Goal: Communication & Community: Answer question/provide support

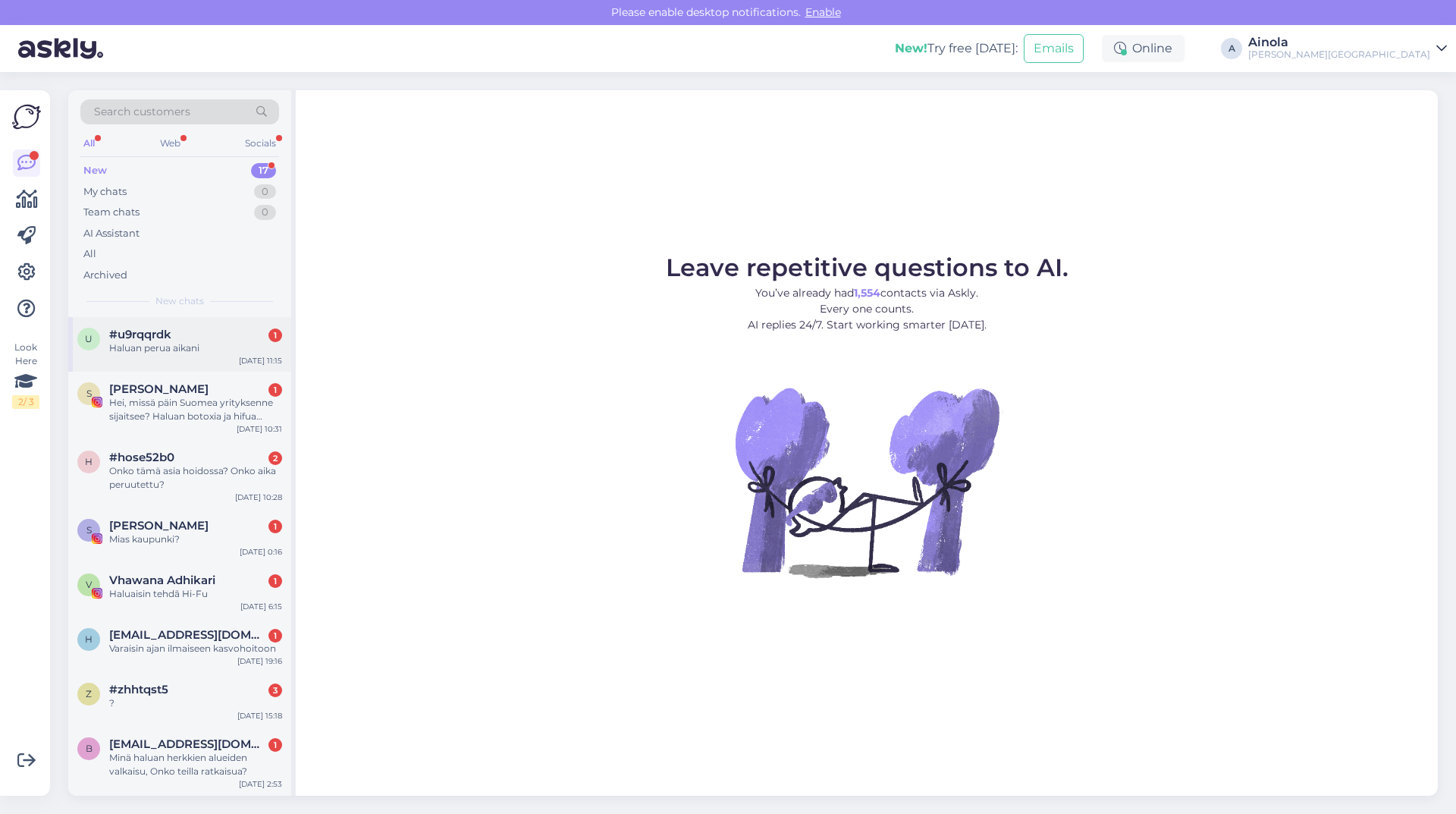
click at [187, 335] on div "#u9rqqrdk 1" at bounding box center [195, 334] width 173 height 14
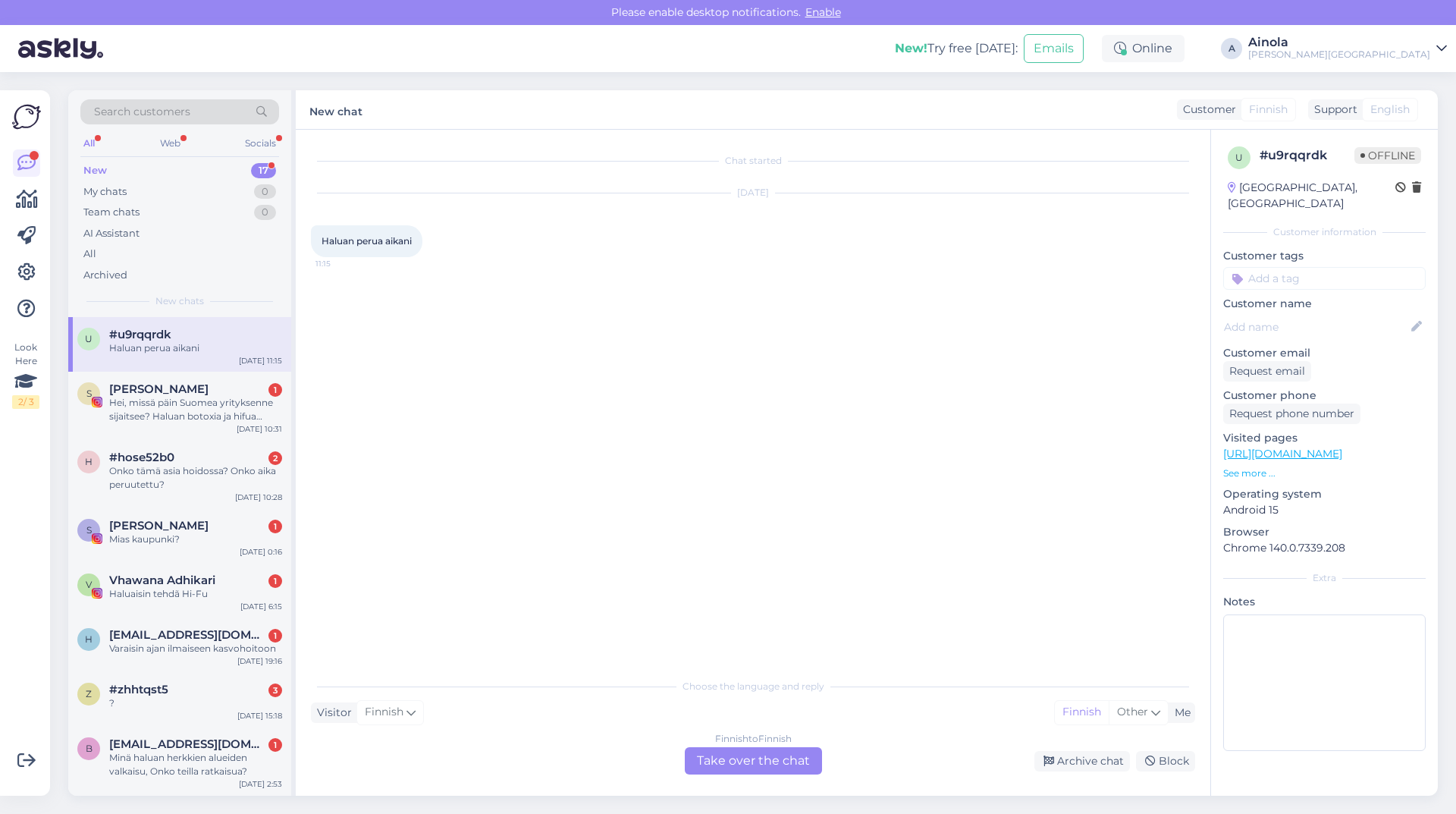
click at [785, 758] on div "Finnish to Finnish Take over the chat" at bounding box center [753, 761] width 137 height 27
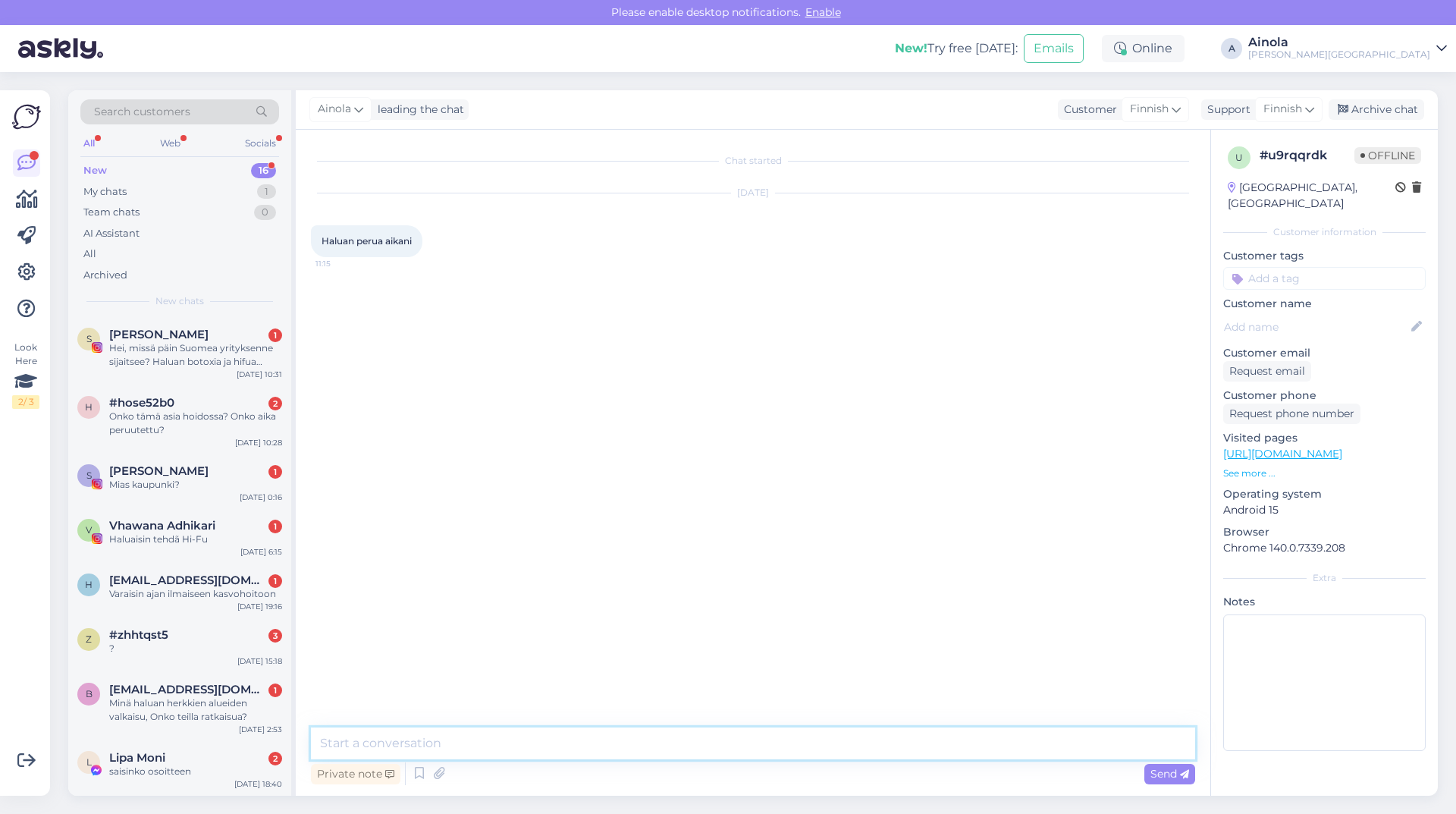
click at [572, 749] on textarea at bounding box center [753, 744] width 885 height 32
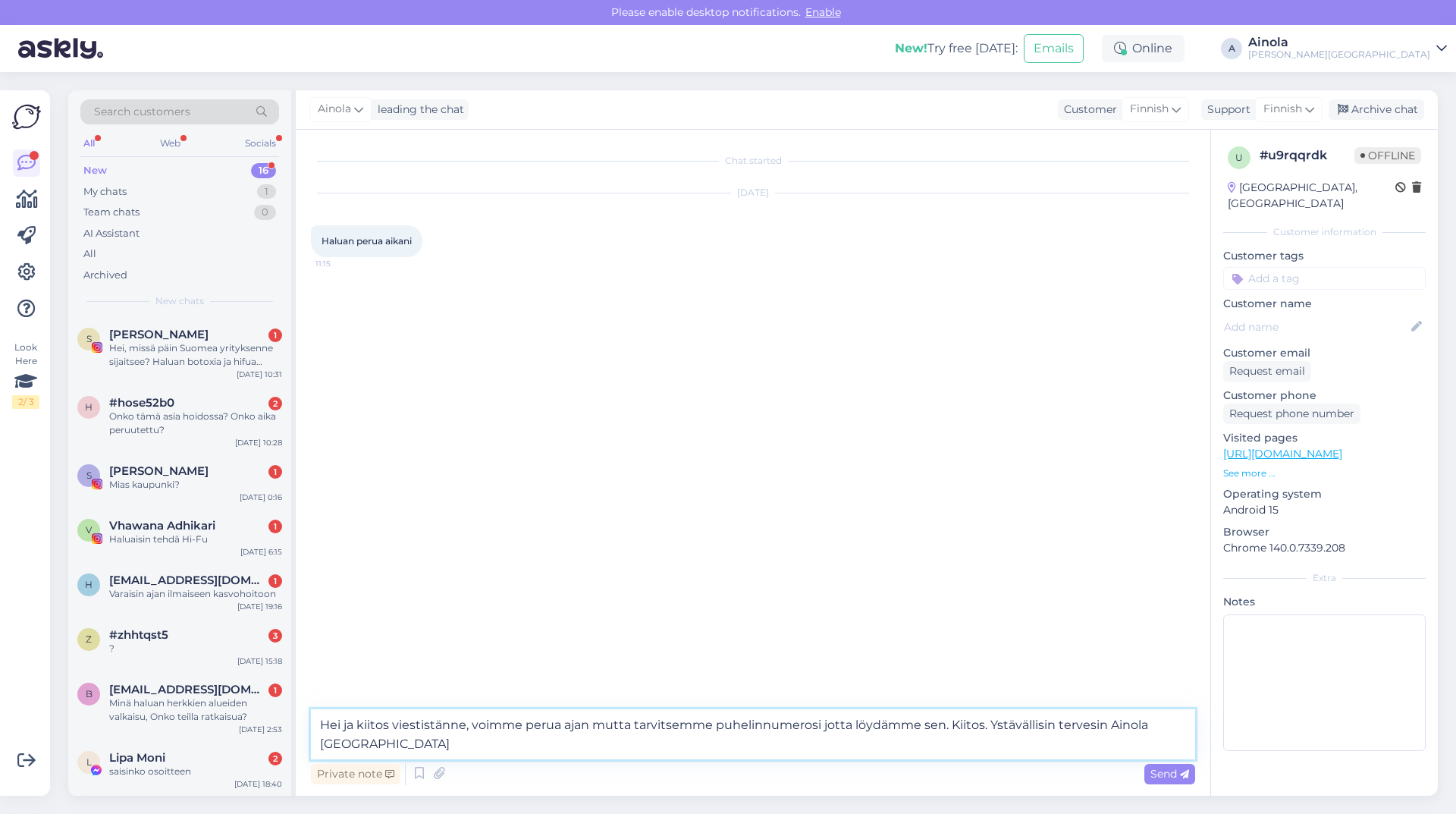
type textarea "Hei ja kiitos viestistänne, voimme perua ajan mutta tarvitsemme puhelinnumerosi…"
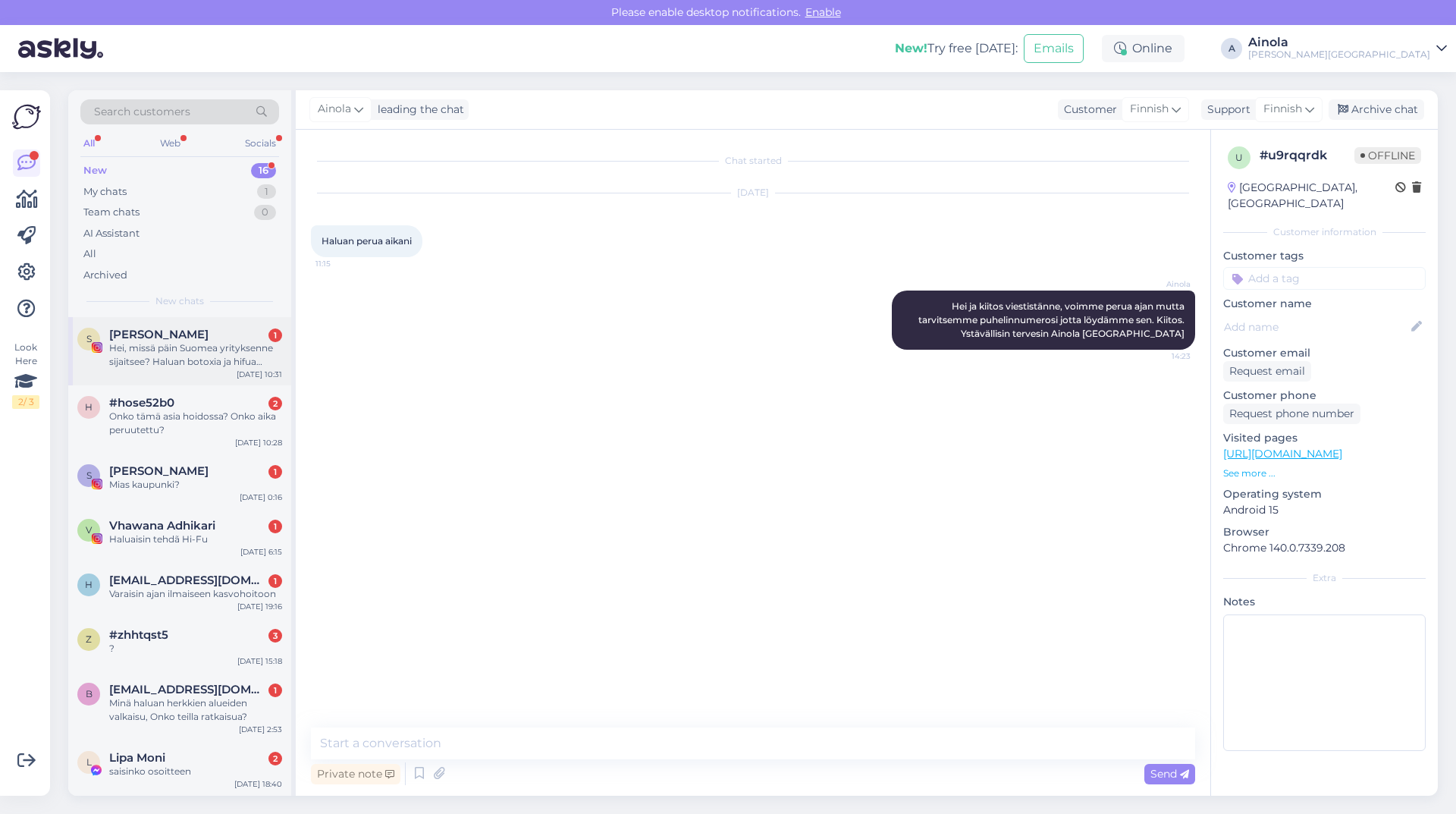
click at [198, 348] on div "Hei, missä päin Suomea yrityksenne sijaitsee? Haluan botoxia ja hifua kasvoille…" at bounding box center [195, 355] width 173 height 27
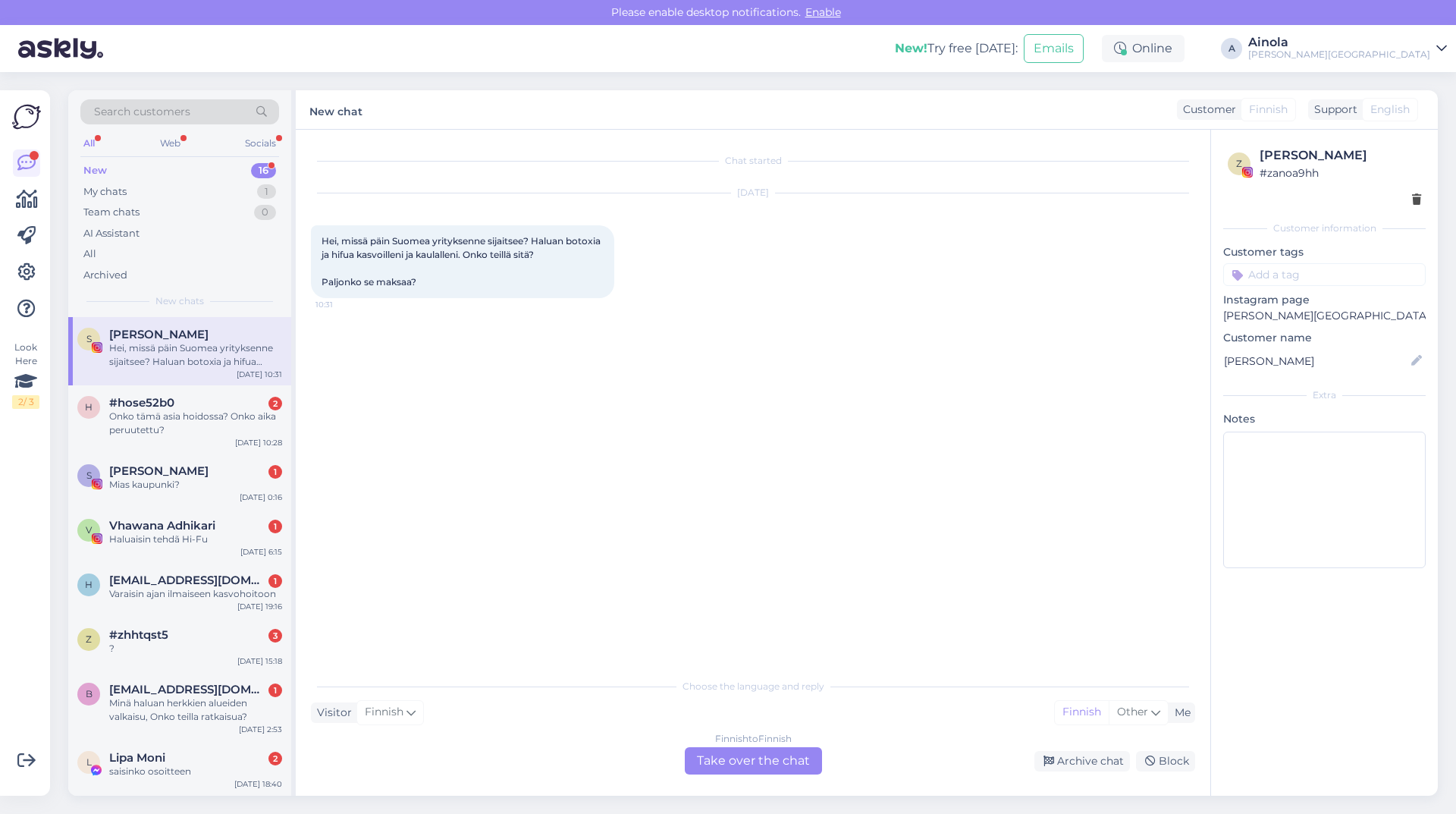
click at [766, 759] on div "Finnish to Finnish Take over the chat" at bounding box center [753, 761] width 137 height 27
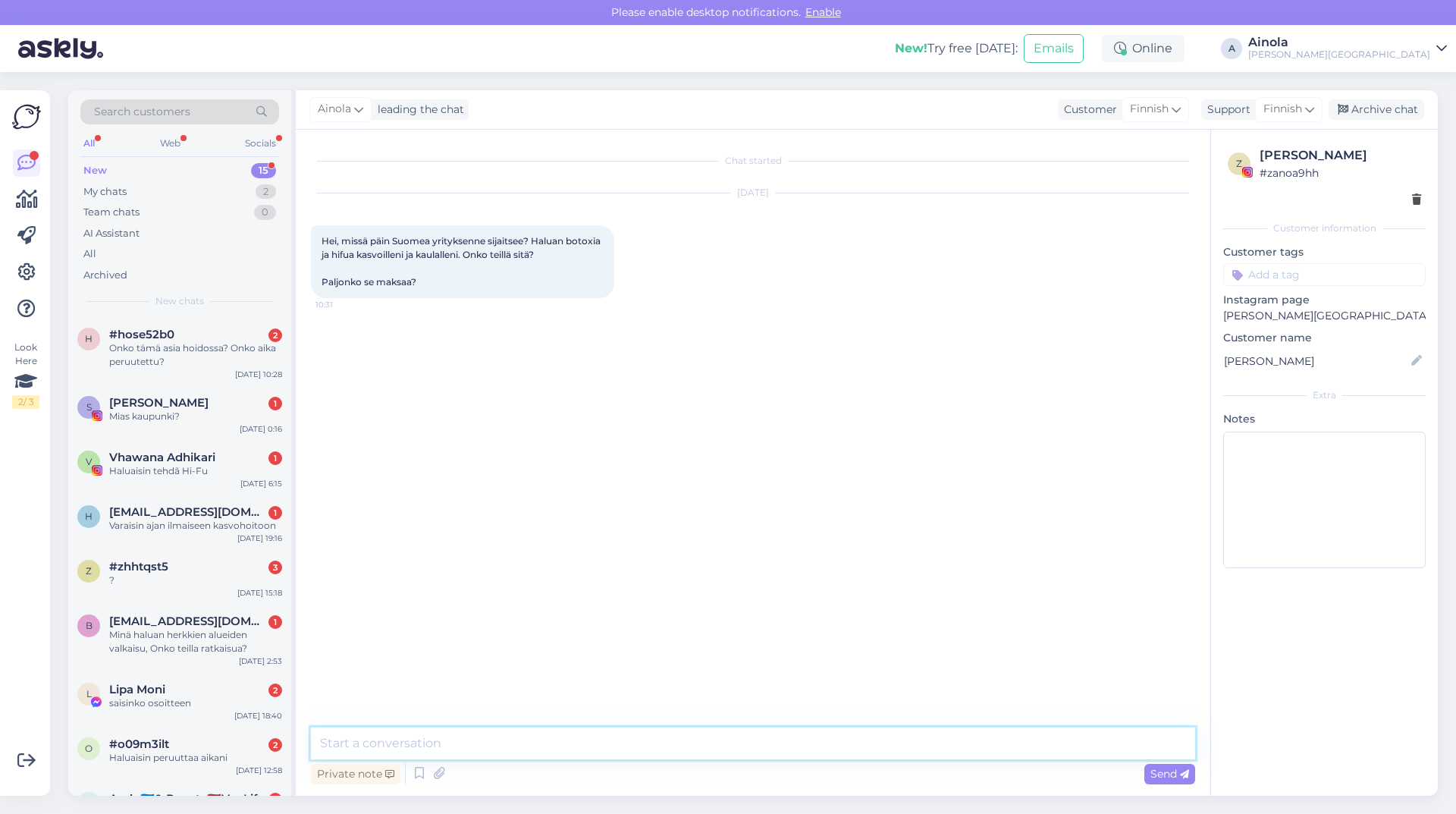
click at [432, 734] on textarea at bounding box center [753, 744] width 885 height 32
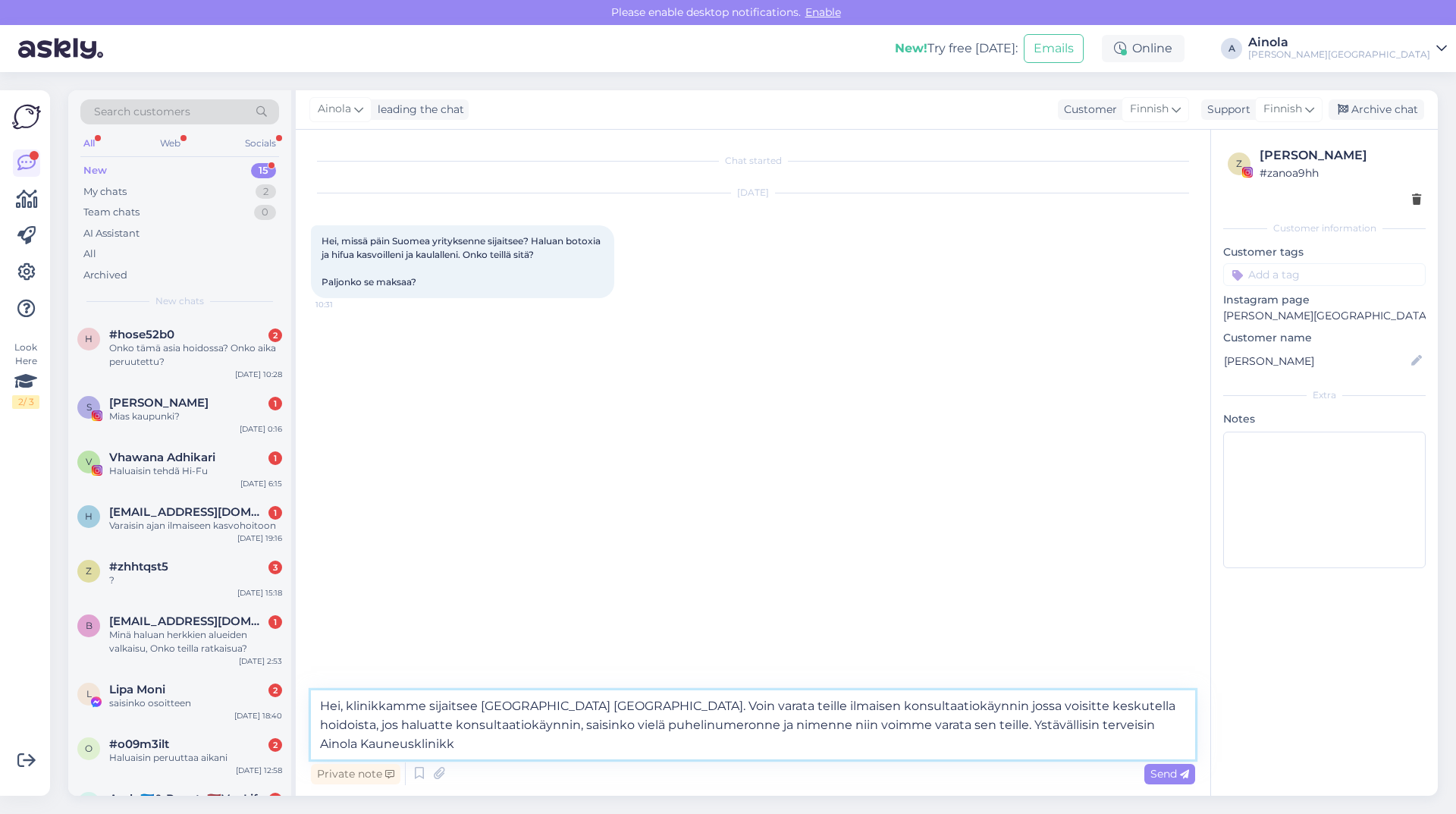
type textarea "Hei, klinikkamme sijaitsee [GEOGRAPHIC_DATA] [GEOGRAPHIC_DATA]. Voin varata tei…"
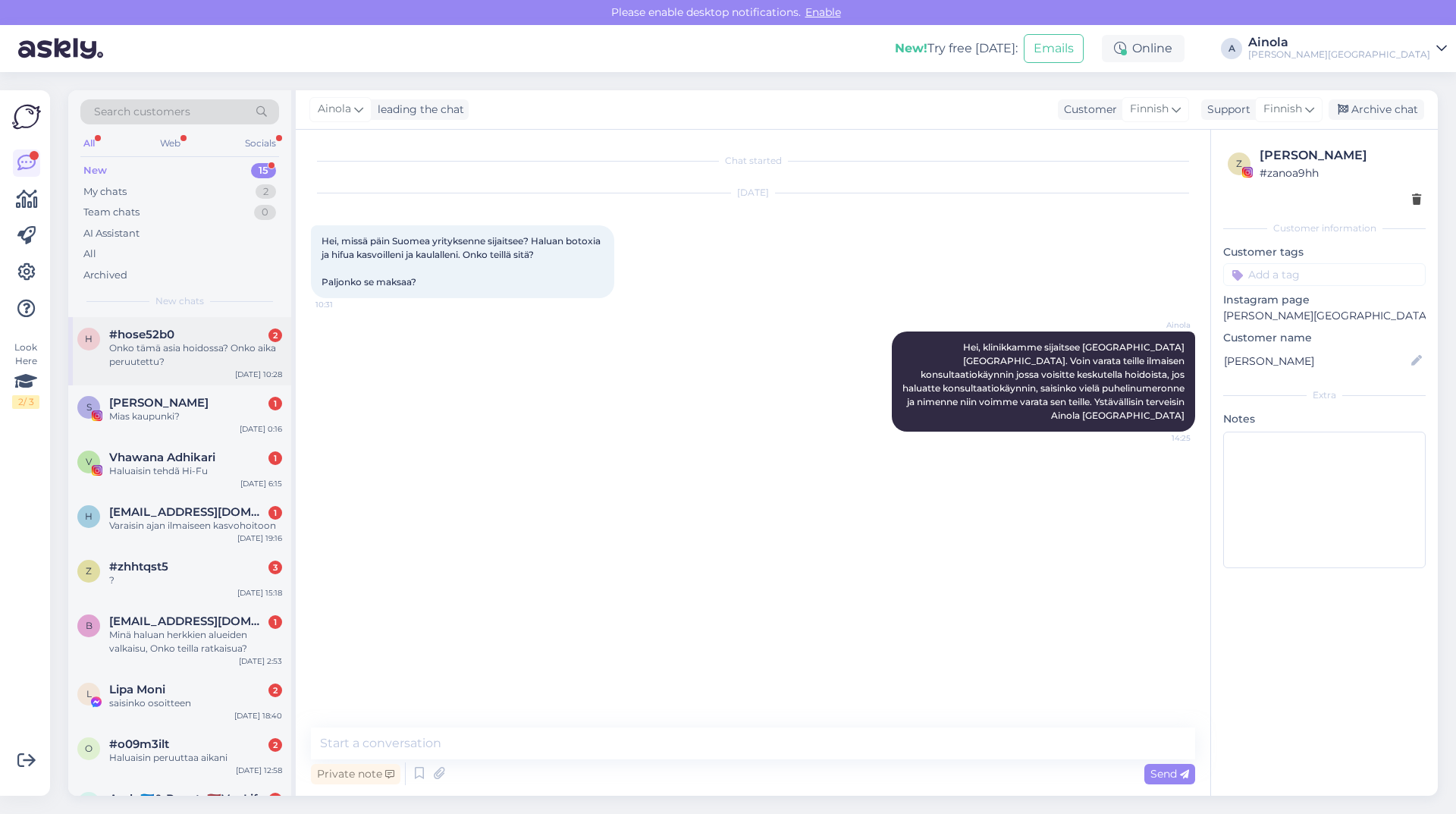
click at [189, 361] on div "Onko tämä asia hoidossa? Onko aika peruutettu?" at bounding box center [195, 355] width 173 height 27
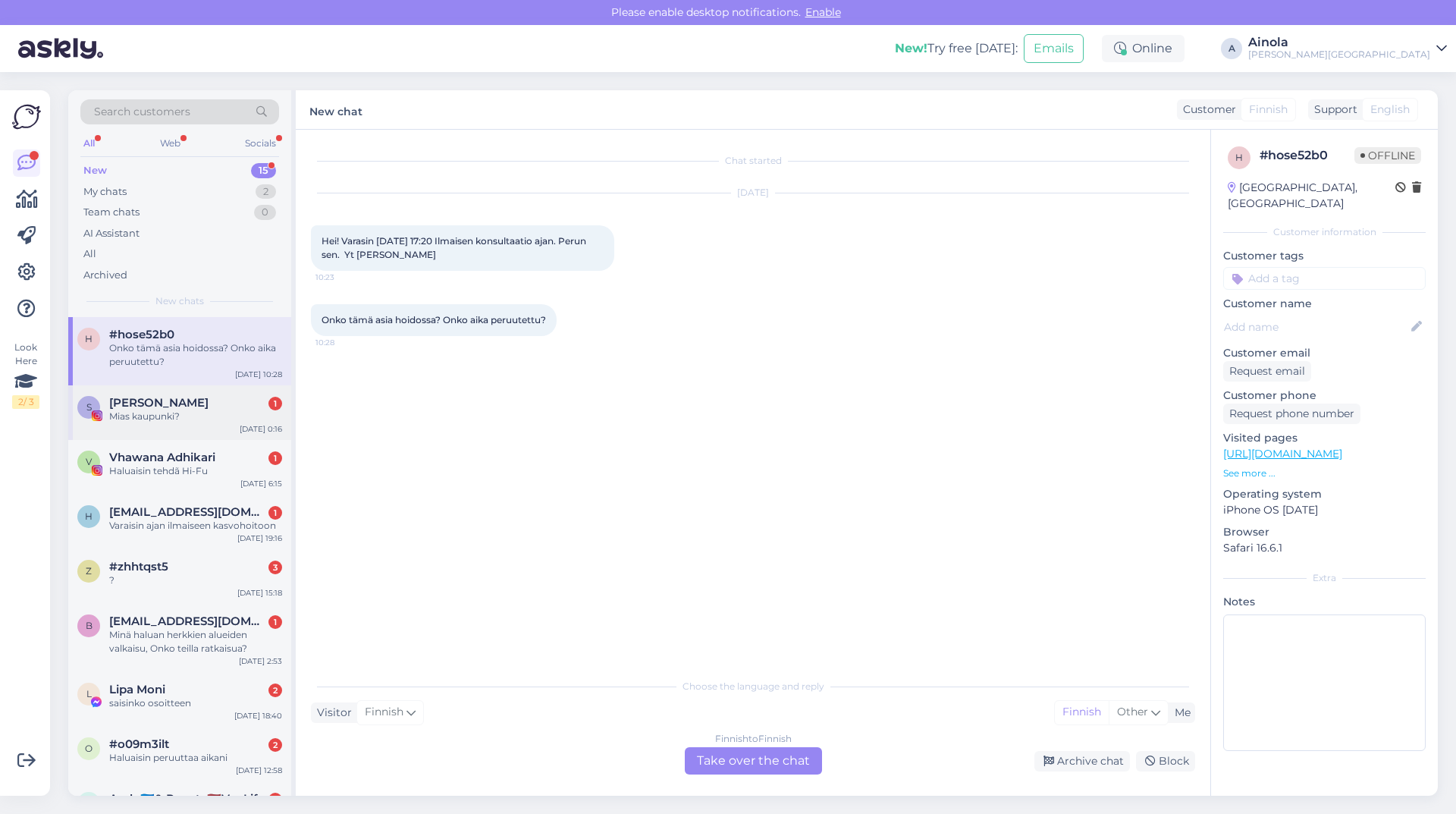
click at [178, 413] on div "Mias kaupunki?" at bounding box center [195, 416] width 173 height 14
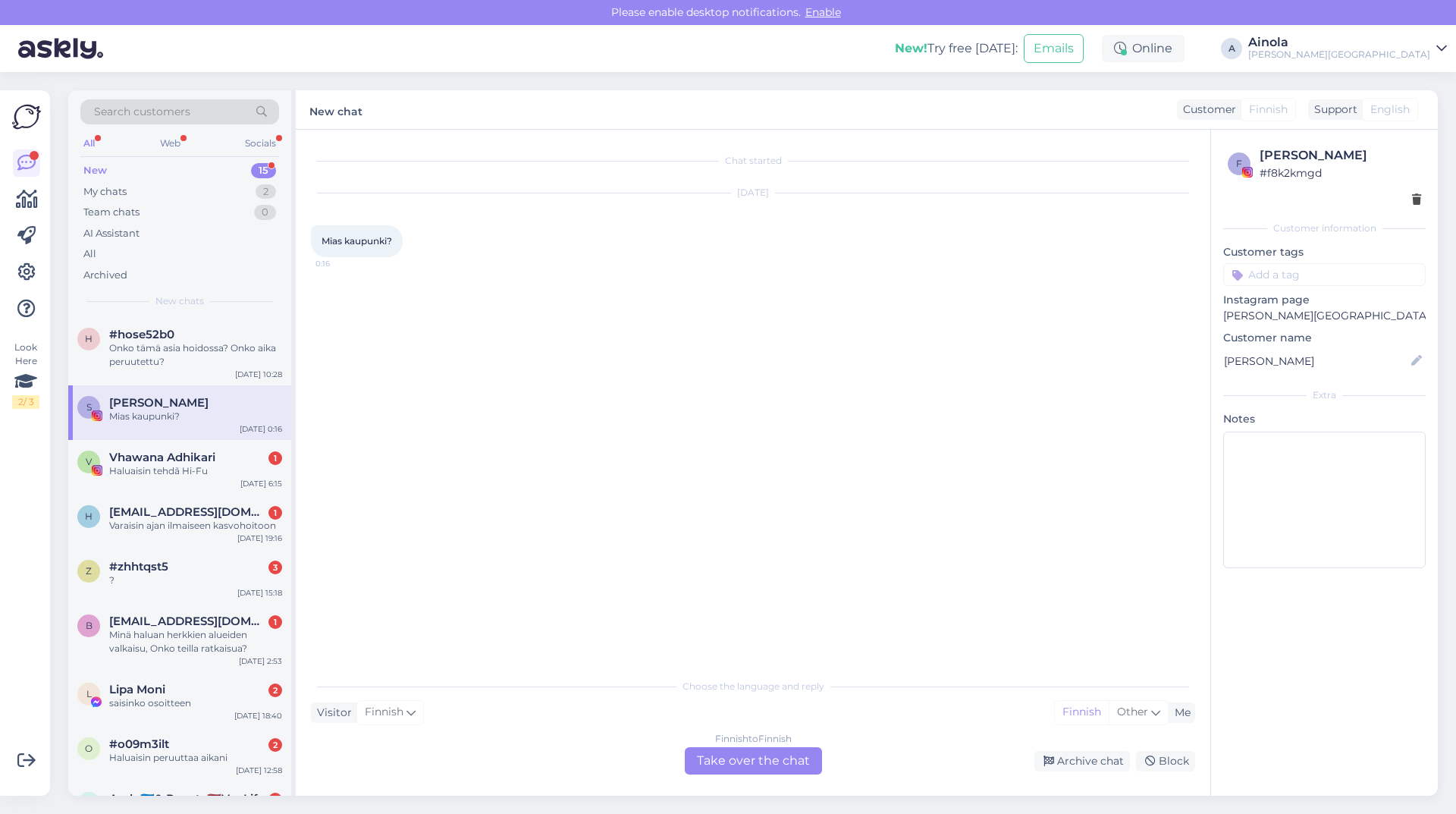
click at [738, 761] on div "Finnish to Finnish Take over the chat" at bounding box center [753, 761] width 137 height 27
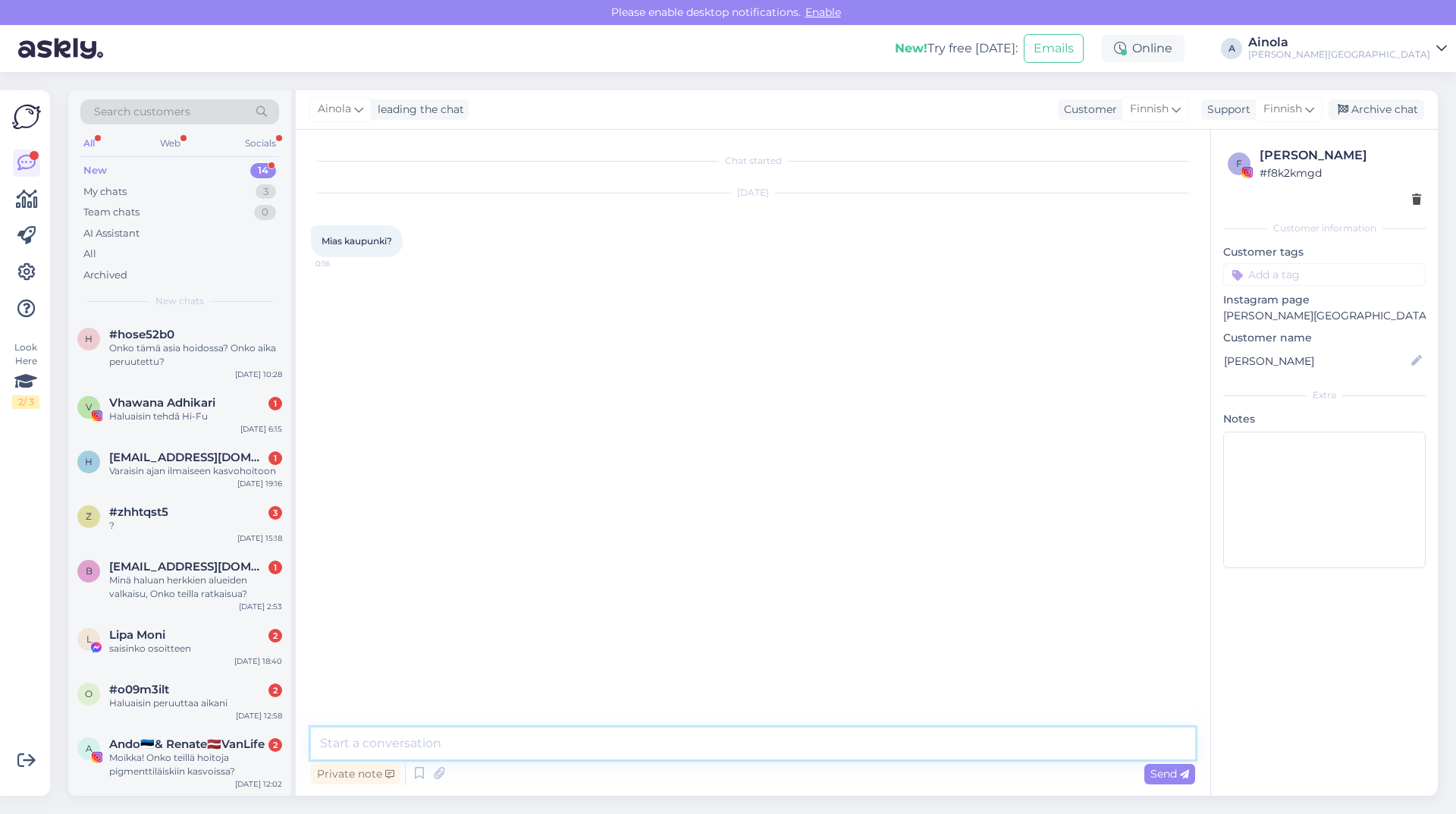
click at [504, 735] on textarea at bounding box center [753, 744] width 885 height 32
